Goal: Navigation & Orientation: Find specific page/section

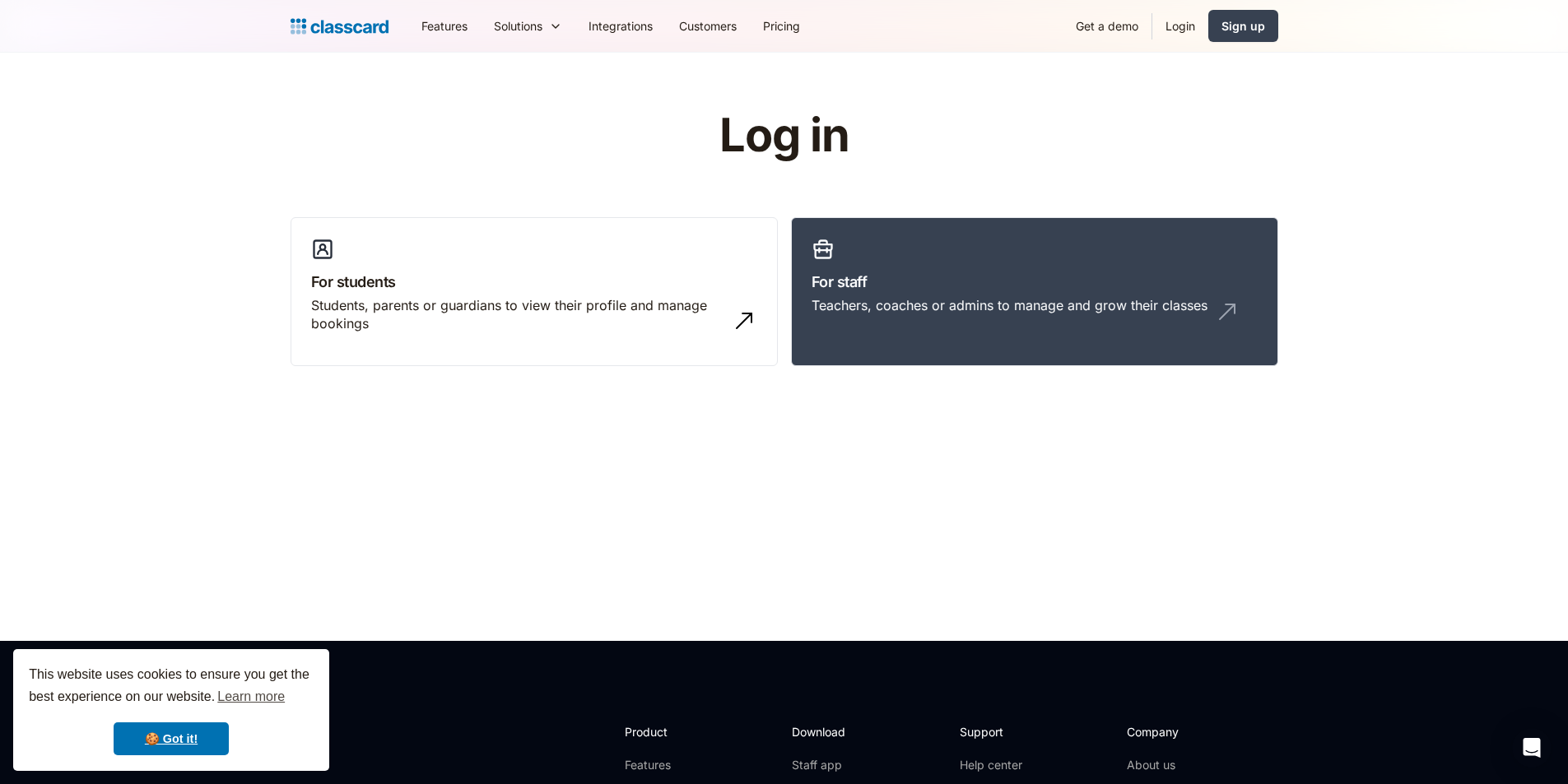
click at [1178, 31] on link "Login" at bounding box center [1180, 26] width 56 height 37
click at [1112, 277] on h3 "For staff" at bounding box center [1035, 282] width 446 height 22
